Goal: Task Accomplishment & Management: Manage account settings

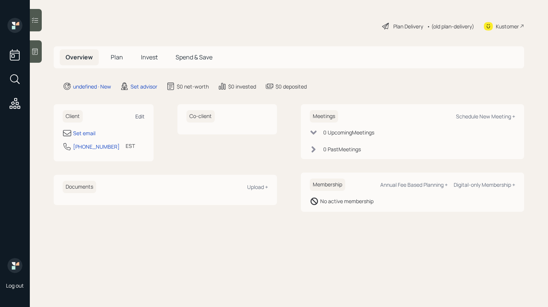
click at [141, 119] on div "Edit" at bounding box center [139, 116] width 9 height 7
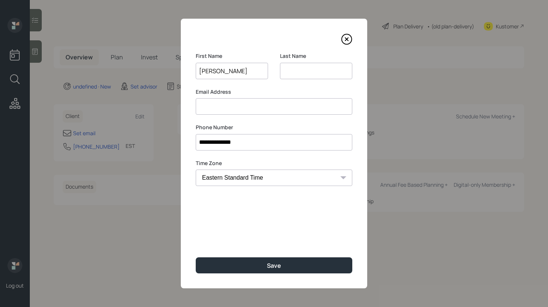
click at [229, 71] on input "[PERSON_NAME]" at bounding box center [232, 71] width 72 height 16
type input "[PERSON_NAME]"
click at [296, 62] on div "Last Name" at bounding box center [316, 65] width 72 height 27
click at [296, 65] on input at bounding box center [316, 71] width 72 height 16
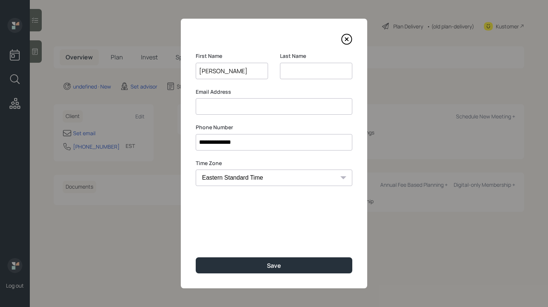
paste input "[PERSON_NAME]"
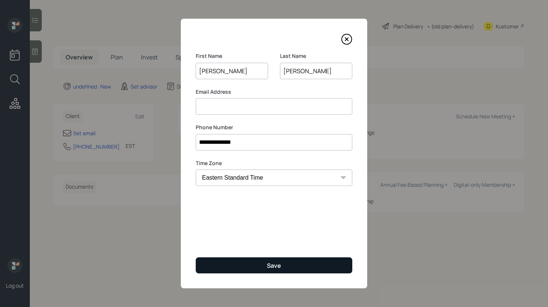
type input "[PERSON_NAME]"
click at [302, 267] on button "Save" at bounding box center [274, 265] width 157 height 16
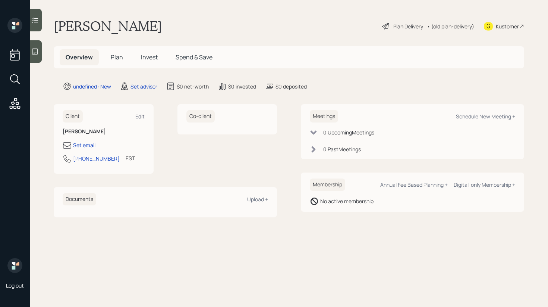
click at [142, 116] on div "Edit" at bounding box center [139, 116] width 9 height 7
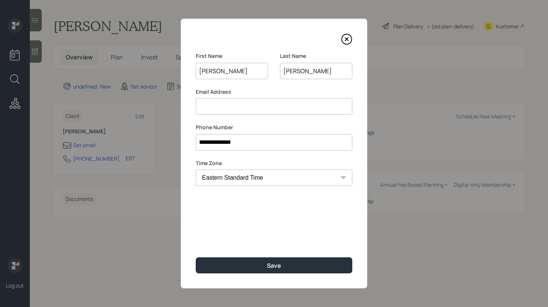
click at [244, 109] on input at bounding box center [274, 106] width 157 height 16
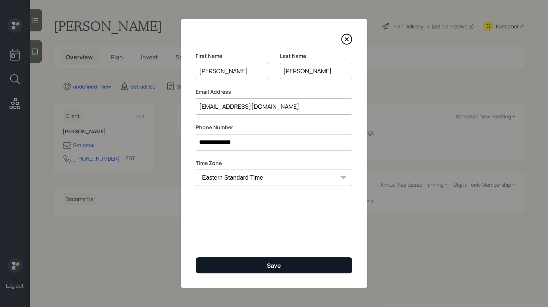
type input "[EMAIL_ADDRESS][DOMAIN_NAME]"
click at [239, 265] on button "Save" at bounding box center [274, 265] width 157 height 16
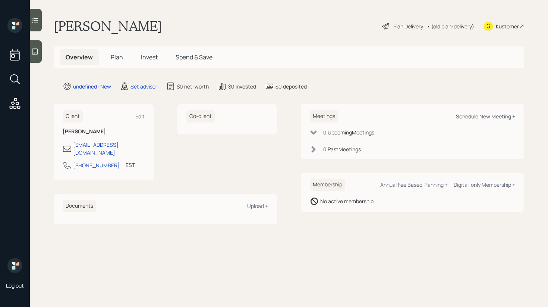
click at [487, 115] on div "Schedule New Meeting +" at bounding box center [485, 116] width 59 height 7
select select "round-[PERSON_NAME]"
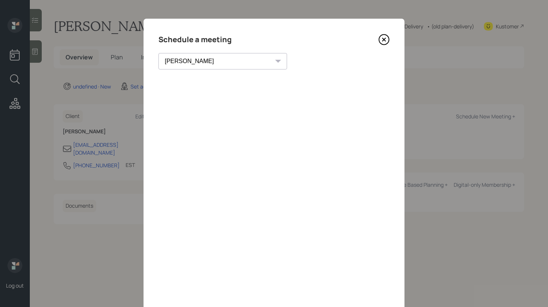
scroll to position [29, 0]
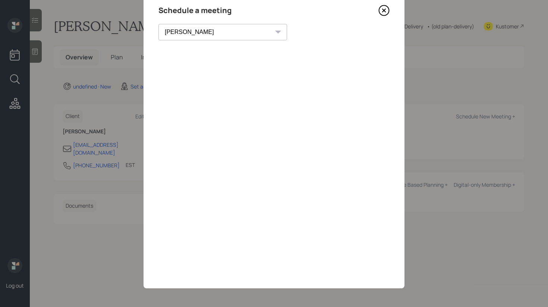
click at [385, 12] on icon at bounding box center [384, 10] width 11 height 11
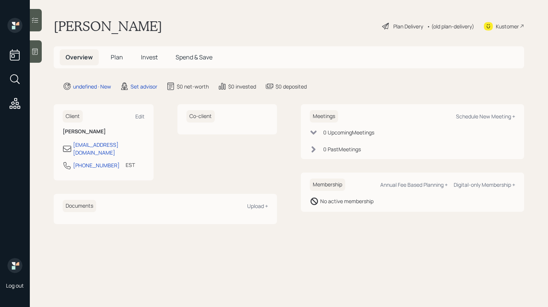
click at [38, 53] on icon at bounding box center [34, 51] width 7 height 7
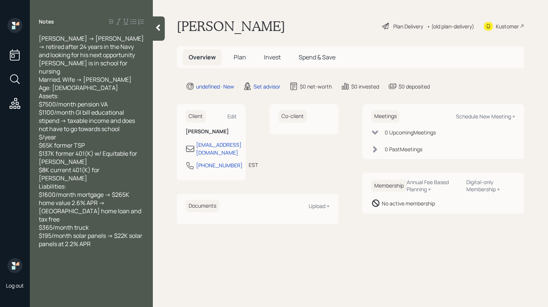
click at [156, 29] on icon at bounding box center [157, 27] width 7 height 7
